Goal: Task Accomplishment & Management: Manage account settings

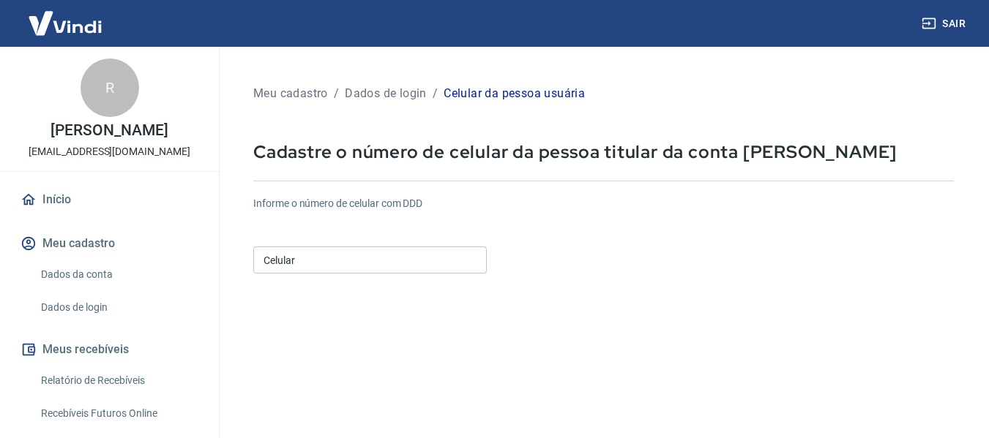
click at [318, 246] on div "Celular Celular" at bounding box center [369, 259] width 233 height 36
click at [318, 250] on input "Celular" at bounding box center [369, 260] width 233 height 27
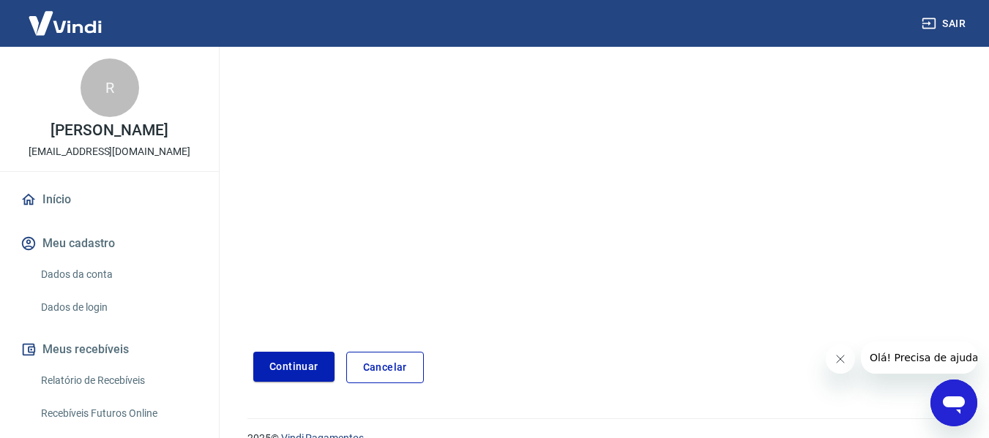
scroll to position [255, 0]
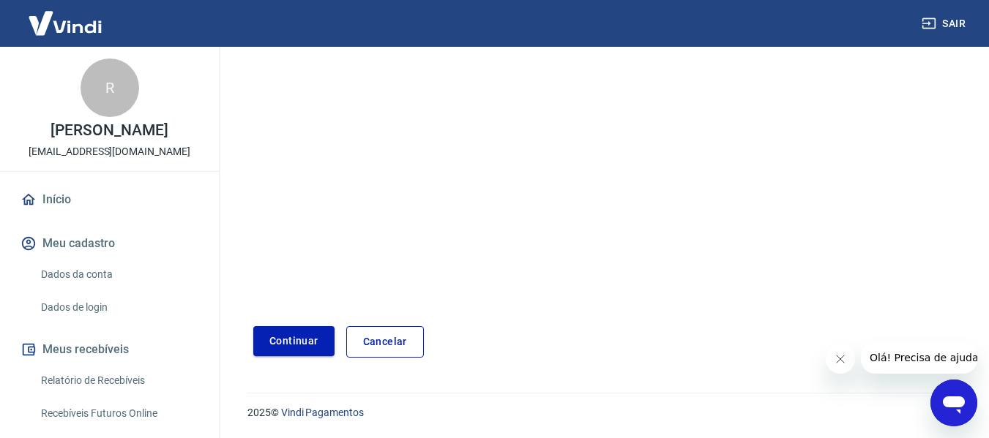
type input "[PHONE_NUMBER]"
click at [287, 351] on button "Continuar" at bounding box center [293, 341] width 81 height 30
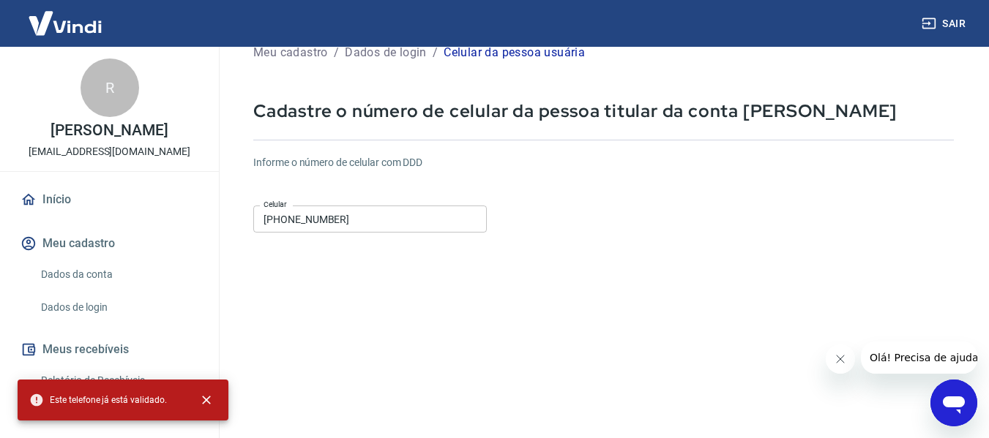
scroll to position [0, 0]
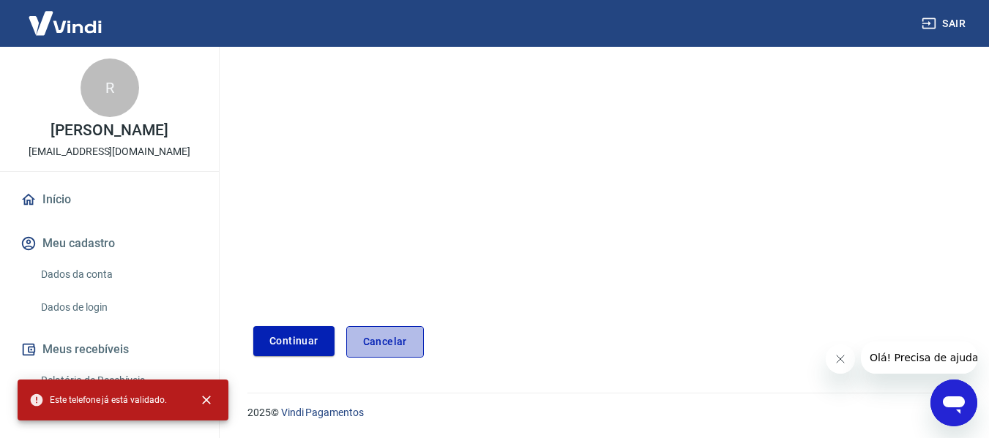
click at [369, 332] on link "Cancelar" at bounding box center [385, 341] width 78 height 31
